Goal: Find contact information: Find contact information

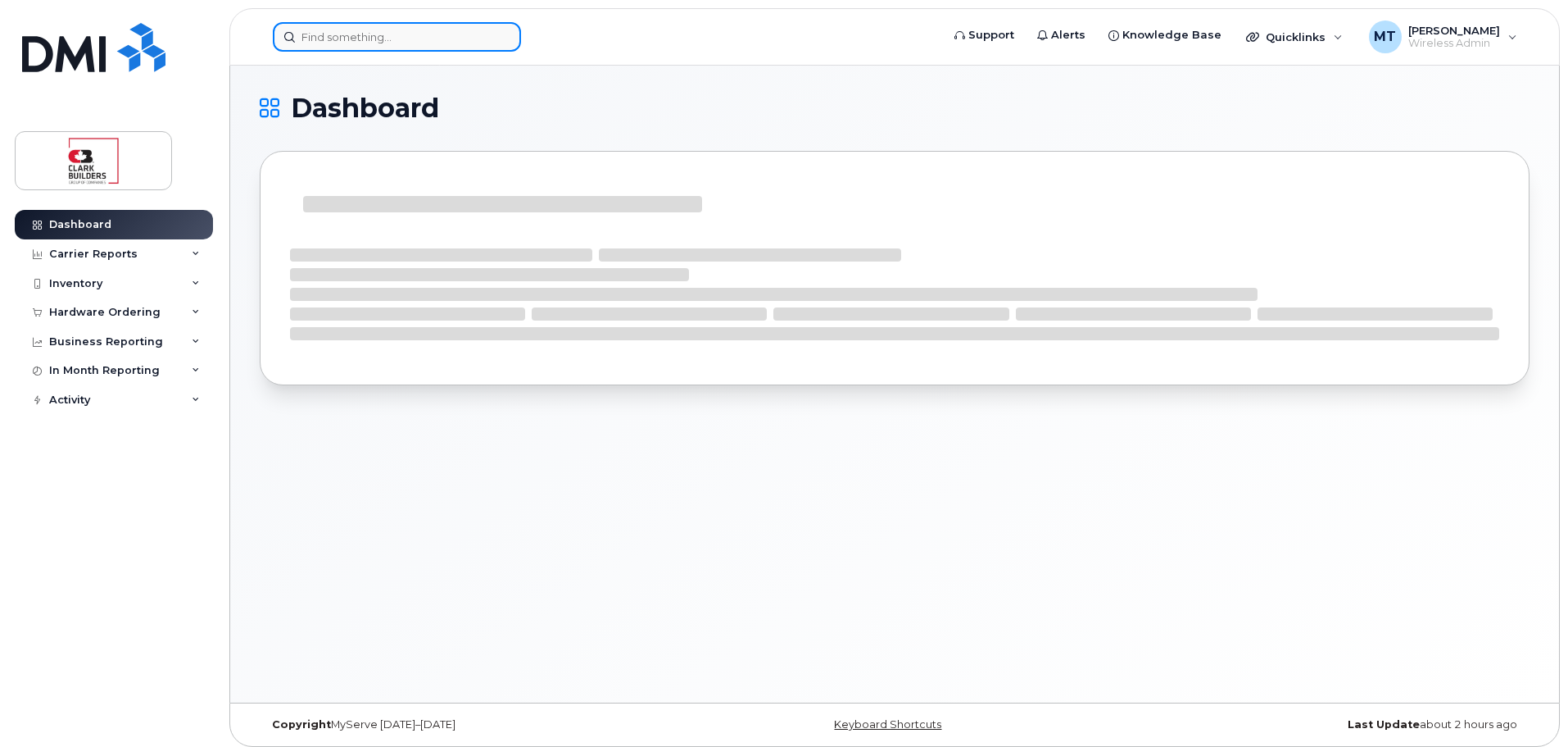
click at [337, 31] on input at bounding box center [396, 37] width 248 height 29
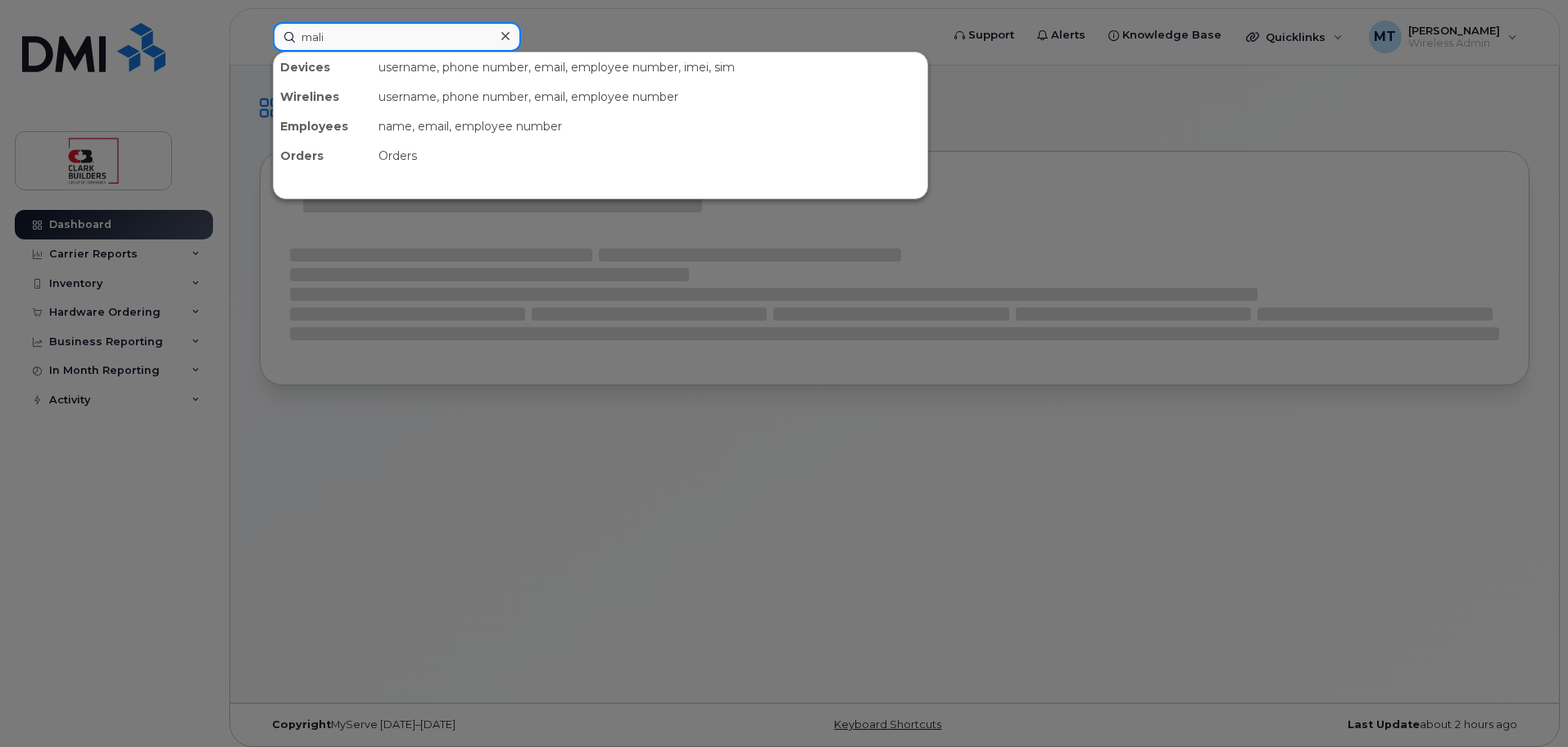
type input "malin"
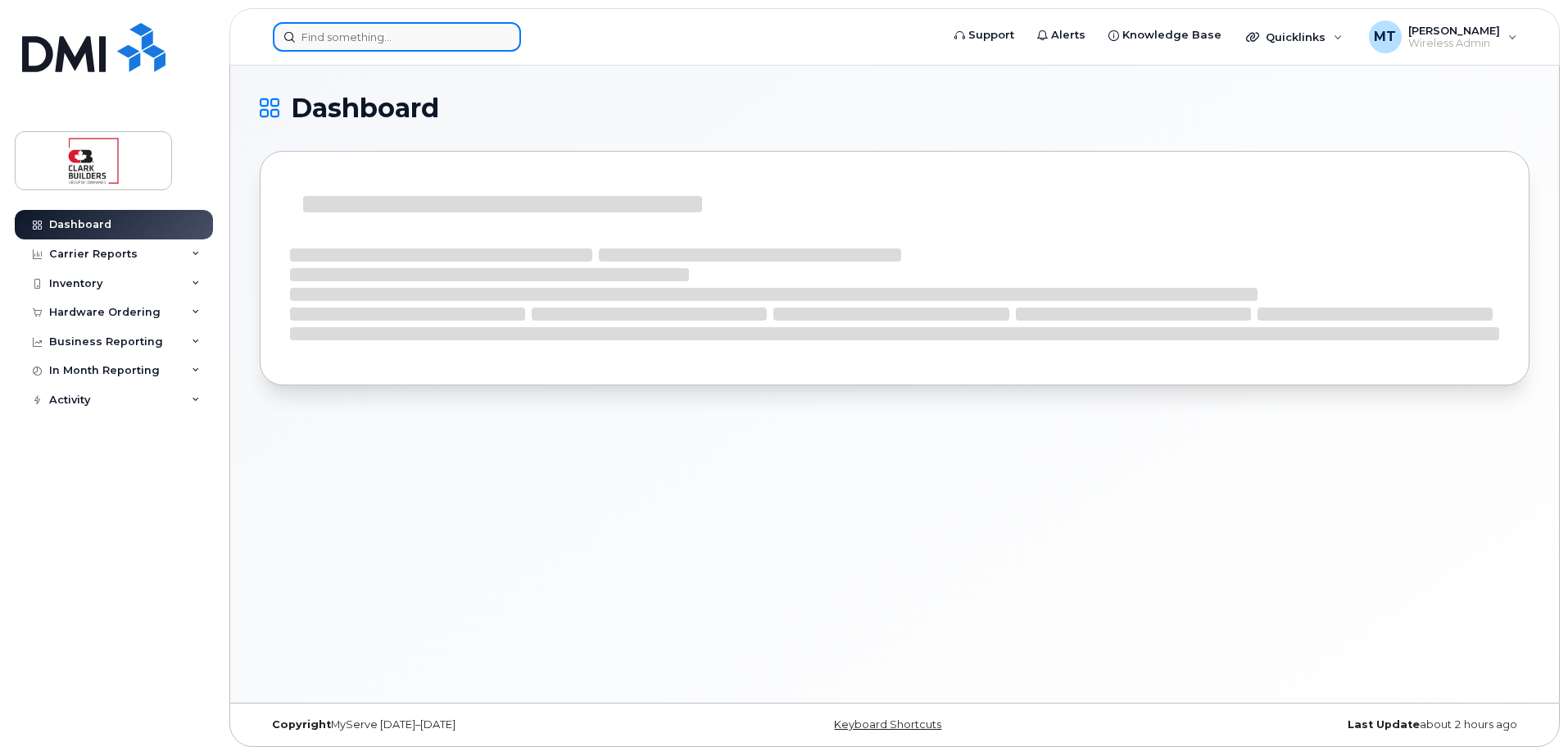
click at [493, 40] on div at bounding box center [396, 37] width 248 height 29
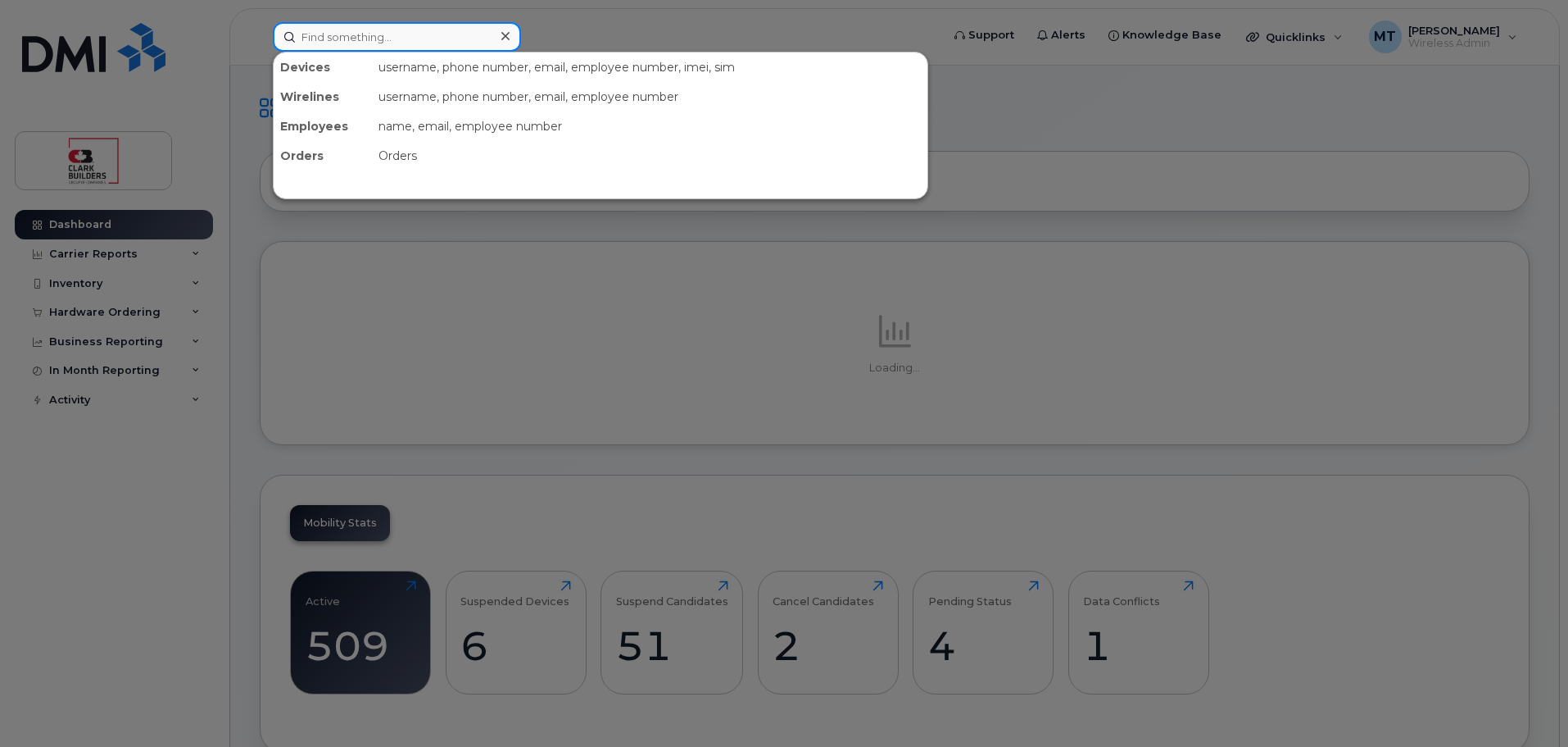
click at [478, 35] on input at bounding box center [396, 37] width 248 height 29
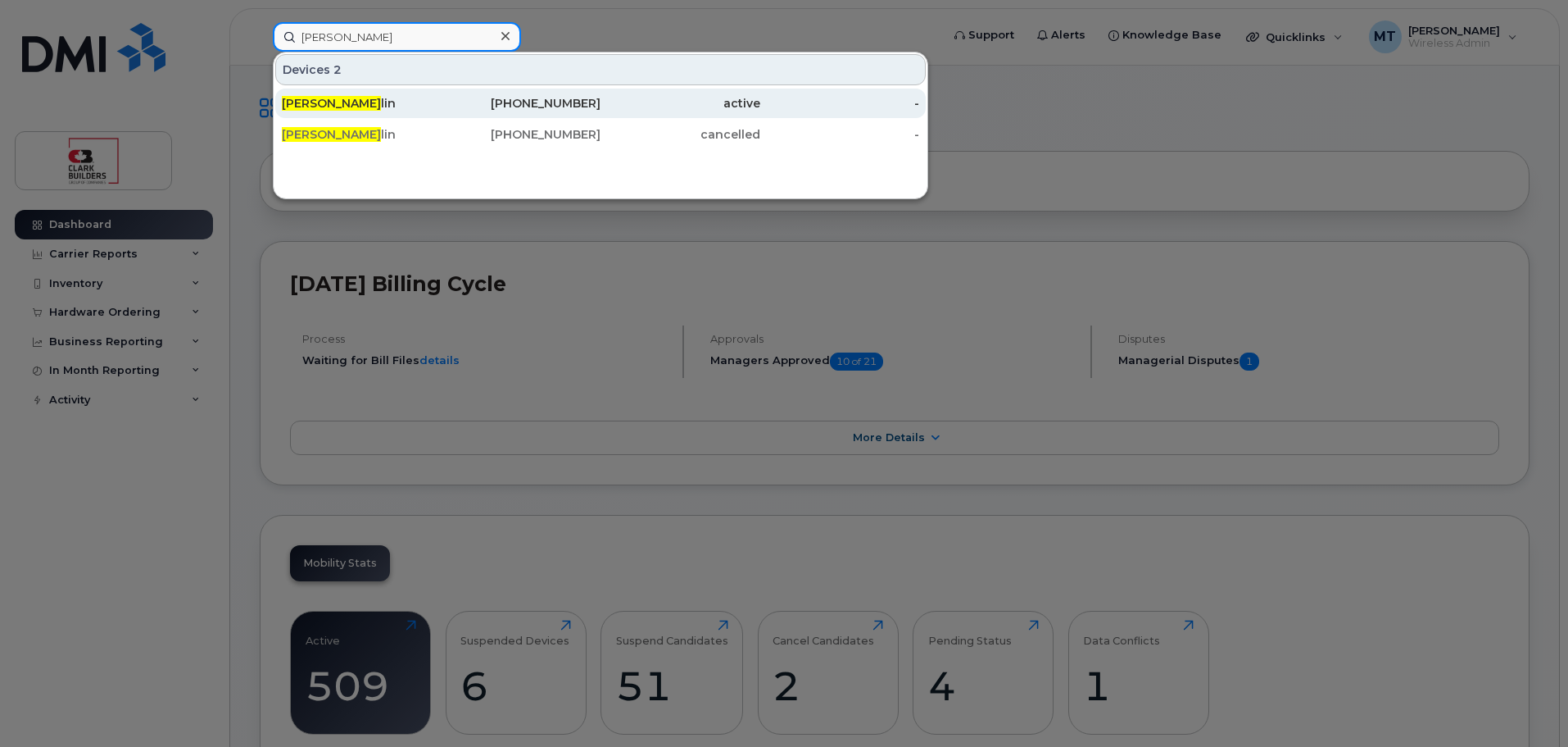
type input "[PERSON_NAME]"
click at [394, 99] on div "[PERSON_NAME] [PERSON_NAME]" at bounding box center [362, 103] width 160 height 17
